Goal: Transaction & Acquisition: Purchase product/service

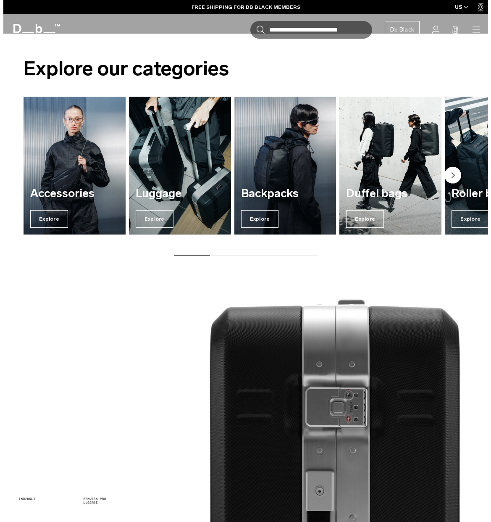
scroll to position [786, 0]
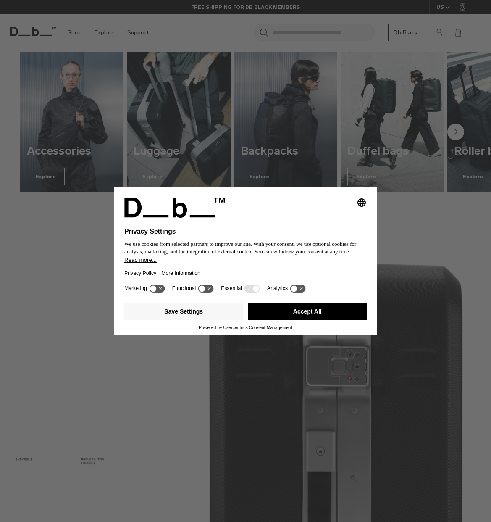
click at [298, 313] on button "Accept All" at bounding box center [307, 311] width 119 height 17
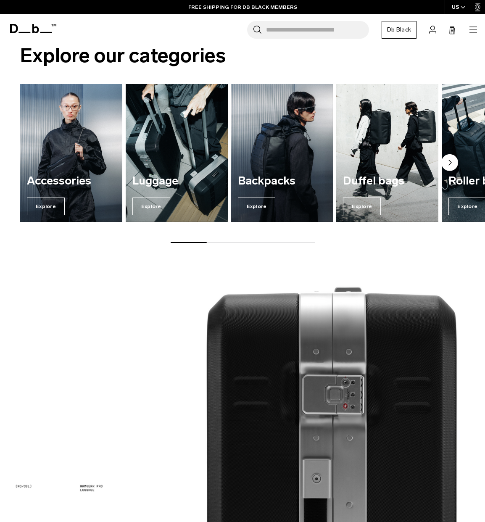
scroll to position [0, 0]
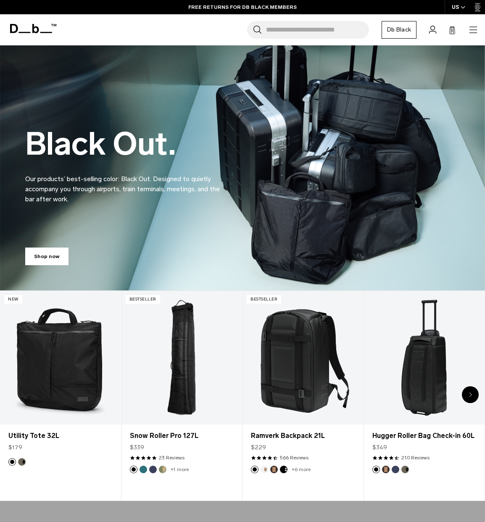
click at [0, 0] on link "Snow" at bounding box center [0, 0] width 0 height 0
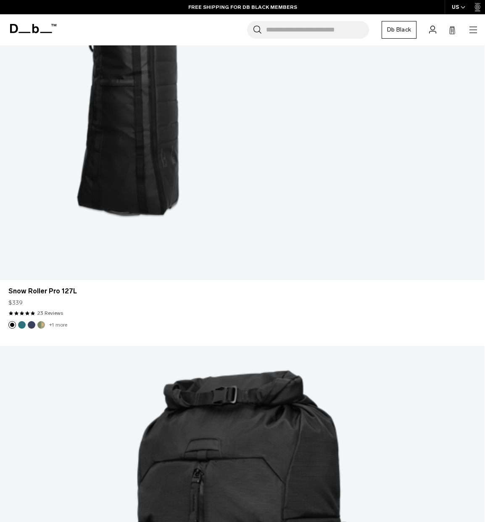
scroll to position [487, 0]
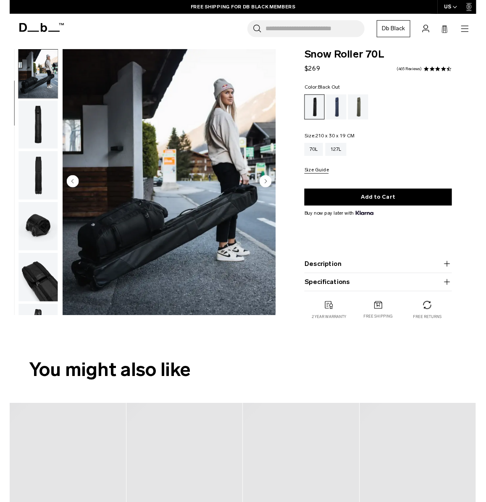
scroll to position [194, 0]
